Goal: Task Accomplishment & Management: Manage account settings

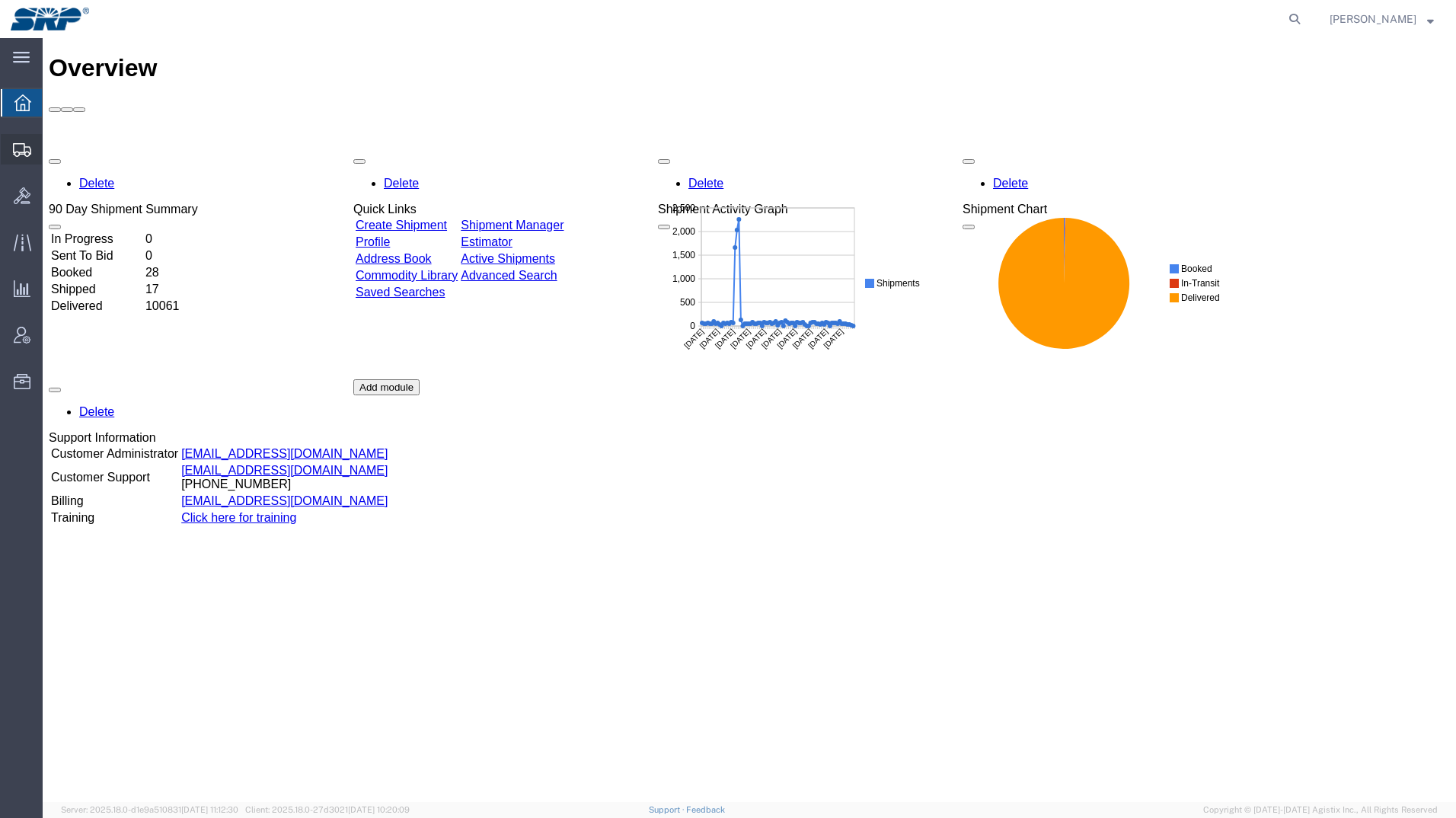
click at [15, 146] on icon at bounding box center [22, 149] width 18 height 14
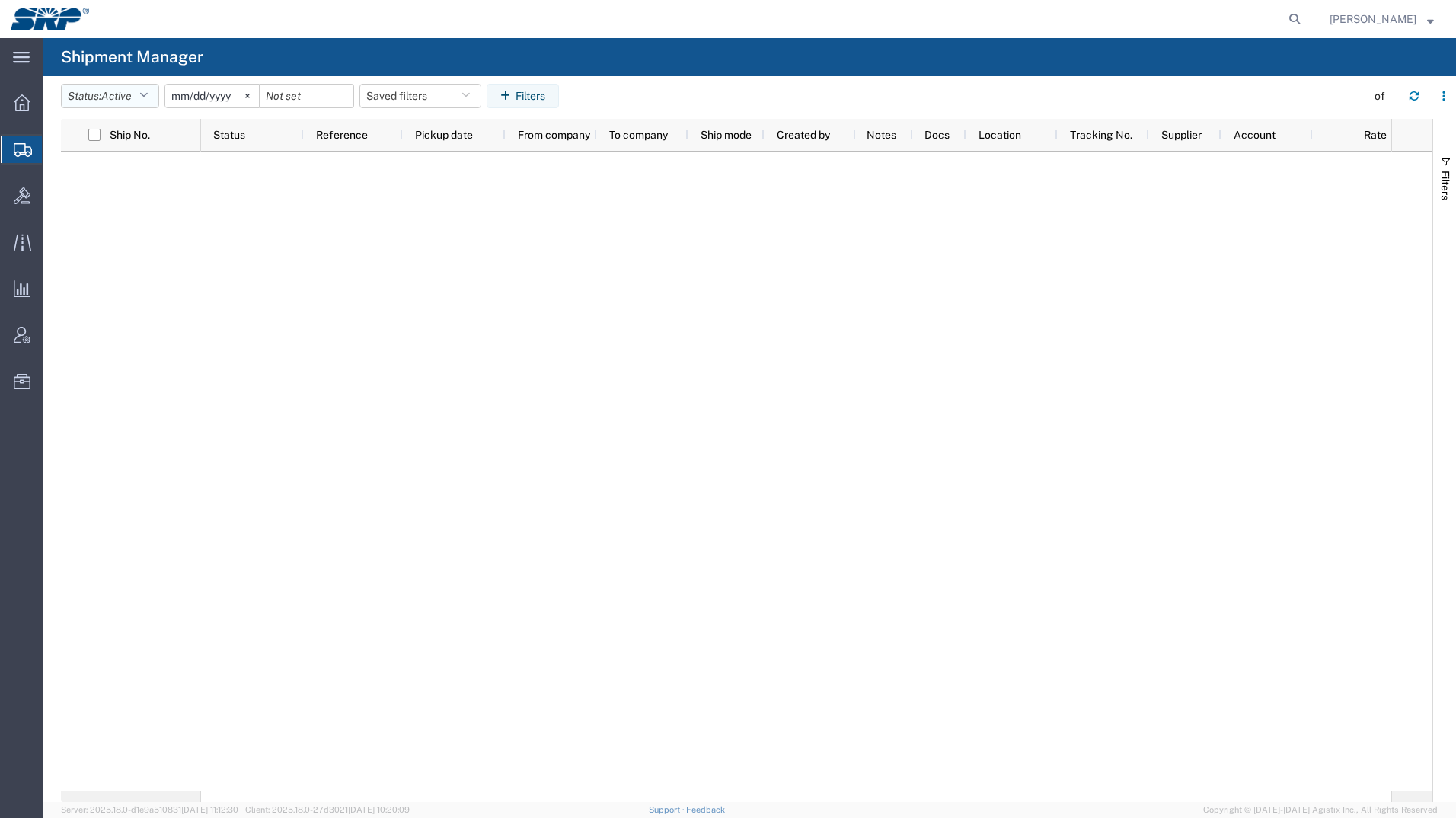
click at [109, 91] on span "Active" at bounding box center [117, 95] width 31 height 12
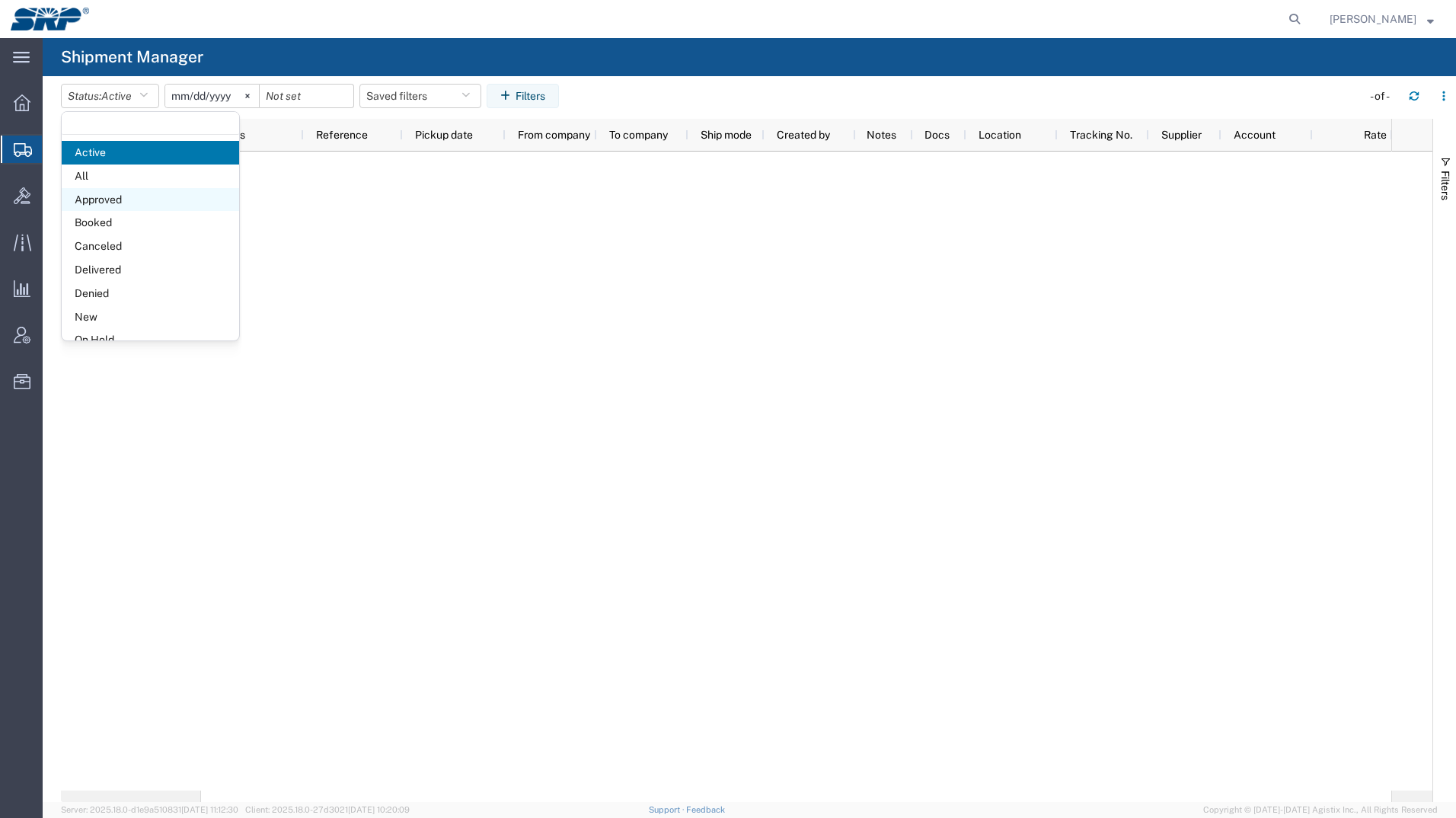
click at [84, 188] on span "Approved" at bounding box center [150, 200] width 177 height 24
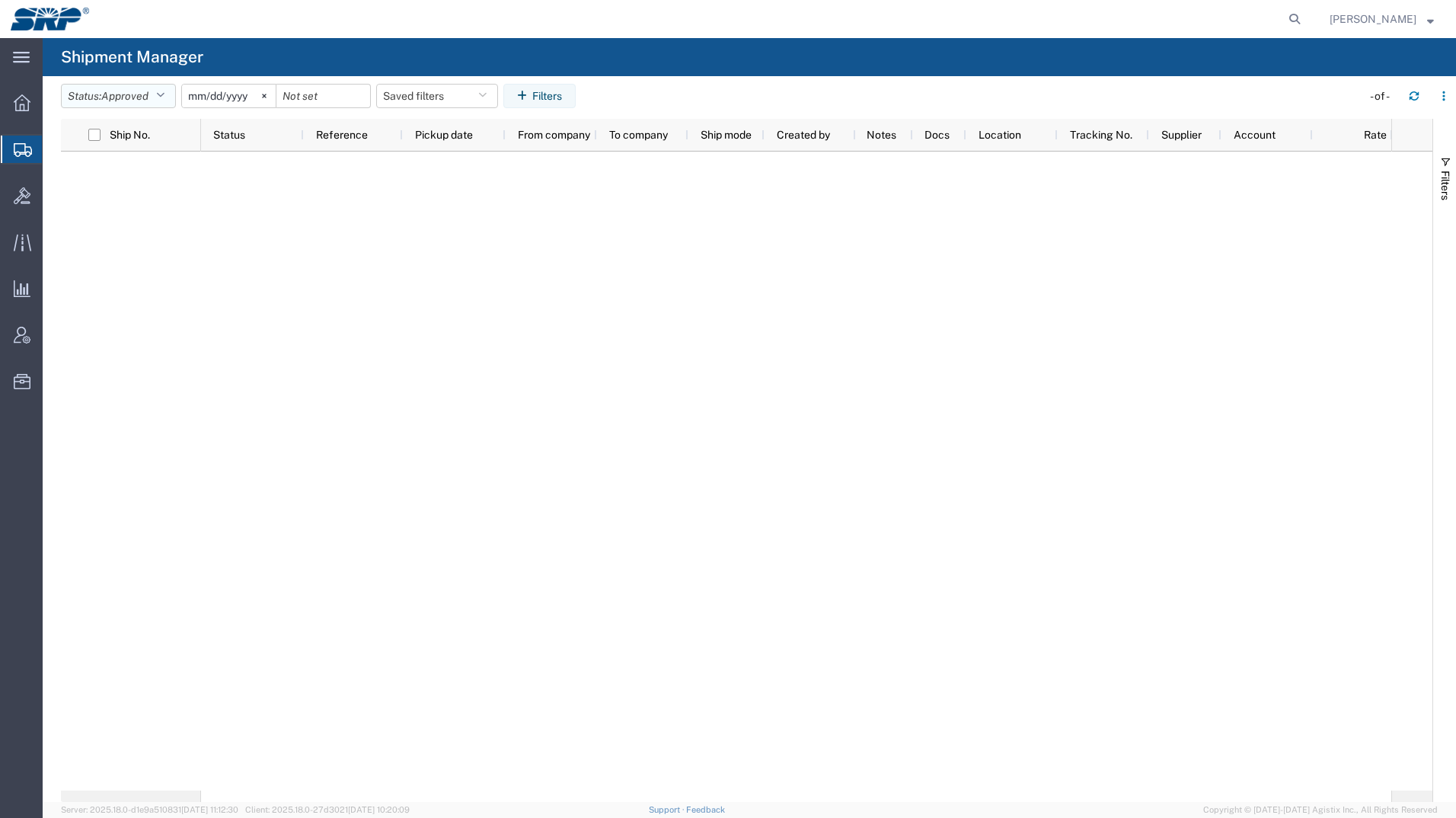
click at [123, 94] on span "Approved" at bounding box center [125, 95] width 47 height 12
click at [103, 180] on span "All" at bounding box center [150, 176] width 177 height 24
